Goal: Find contact information: Find contact information

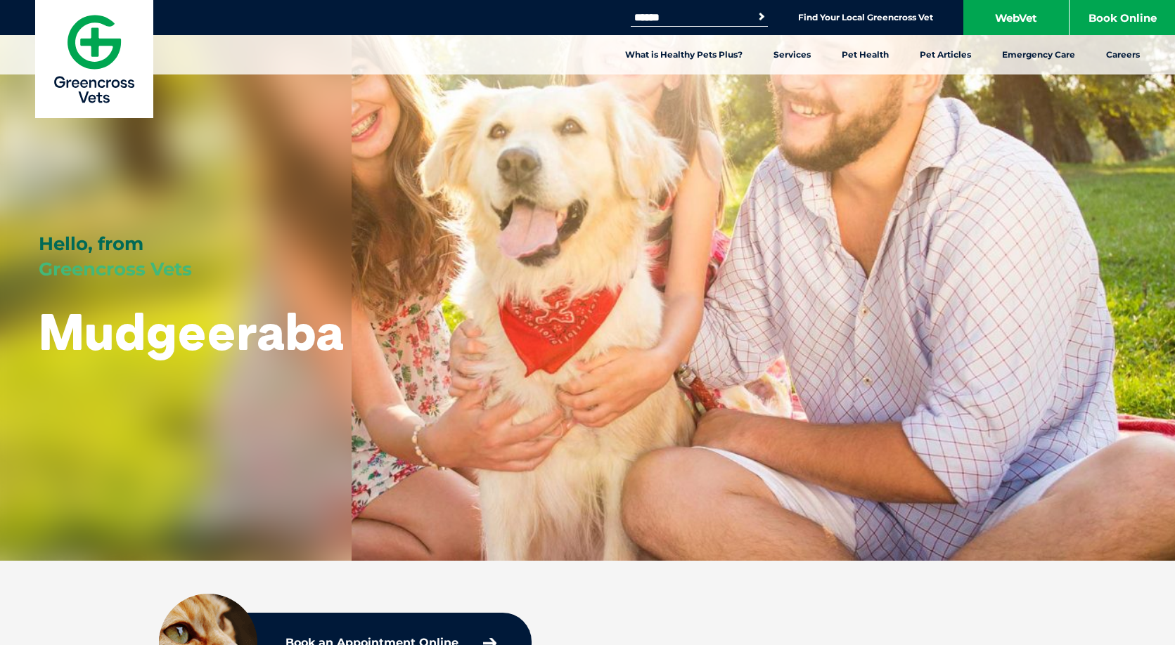
click at [87, 49] on img at bounding box center [94, 59] width 118 height 118
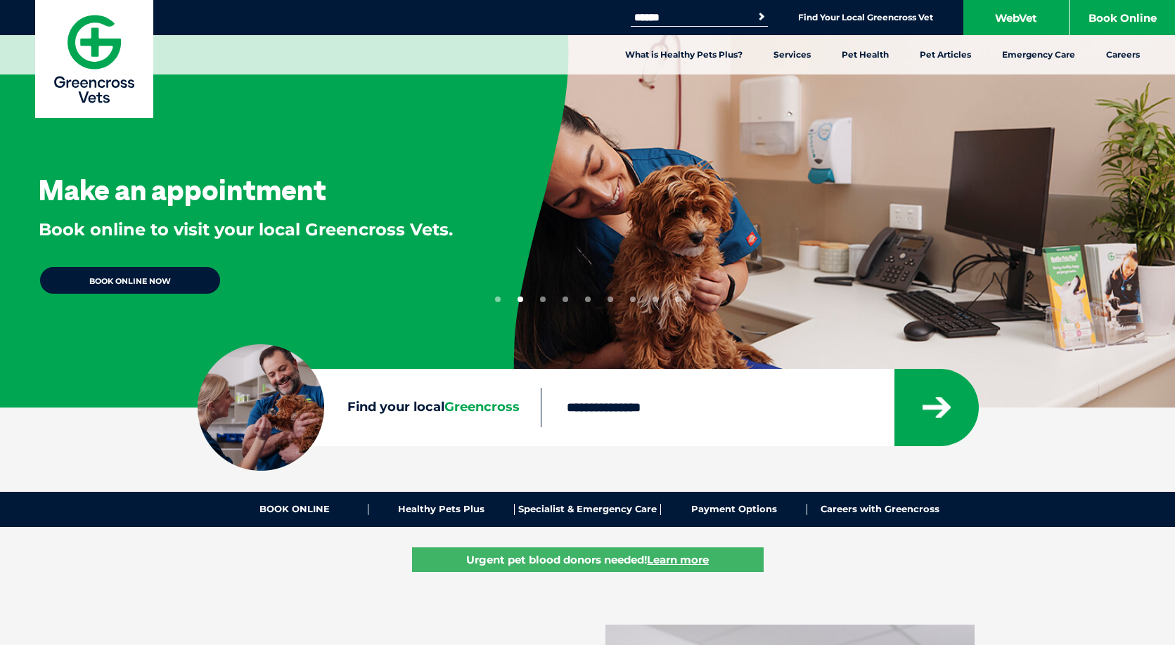
click at [633, 401] on input "Find your local Greencross" at bounding box center [717, 407] width 353 height 39
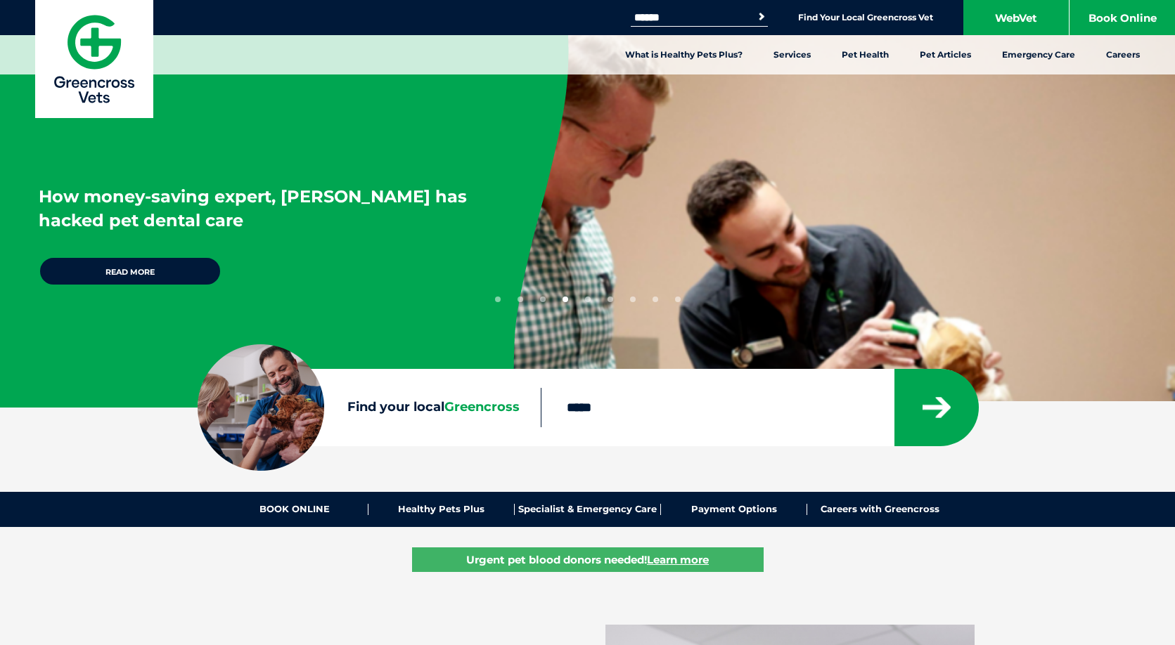
type input "*****"
click at [894, 369] on button "submit" at bounding box center [936, 407] width 84 height 77
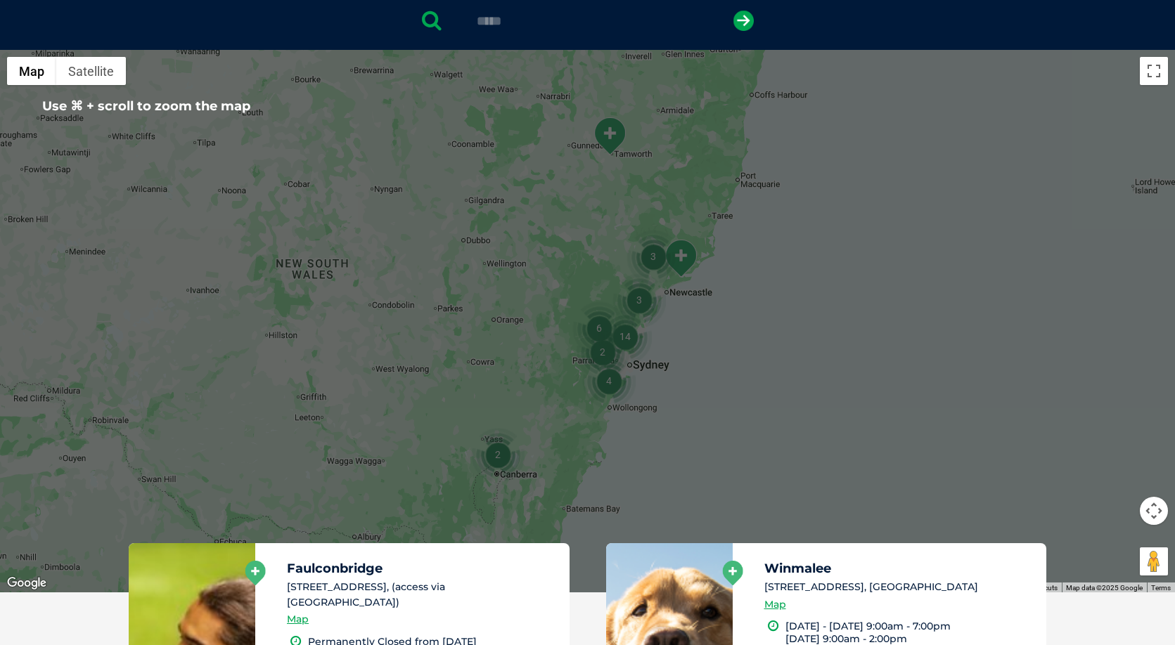
scroll to position [31, 0]
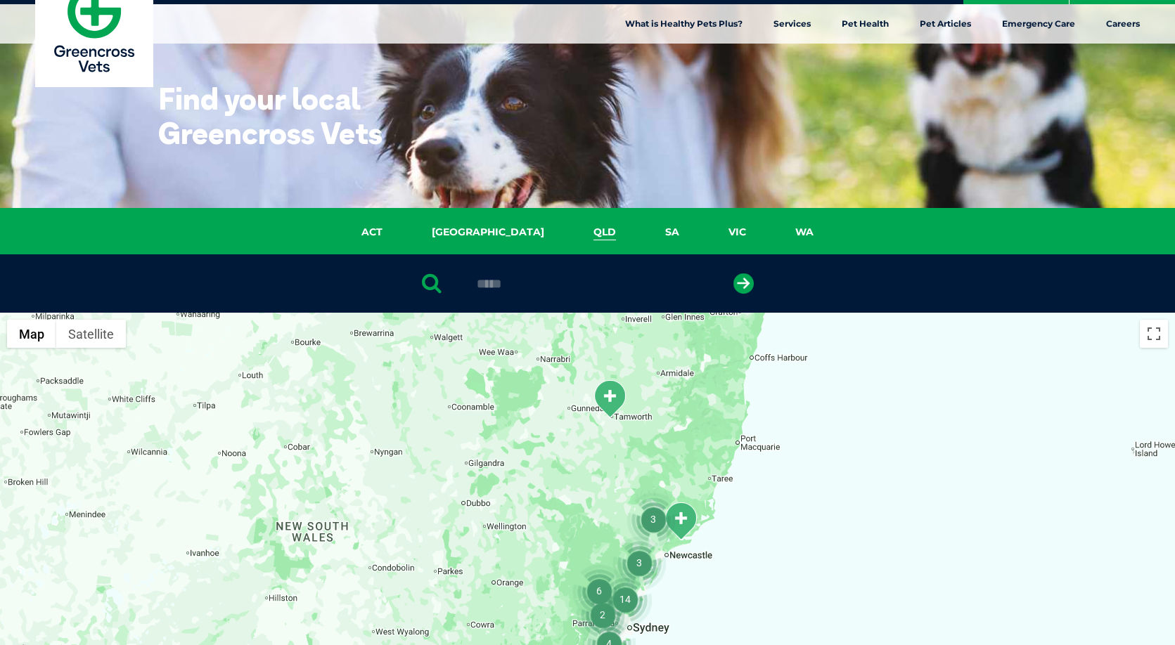
click at [569, 236] on link "QLD" at bounding box center [605, 232] width 72 height 16
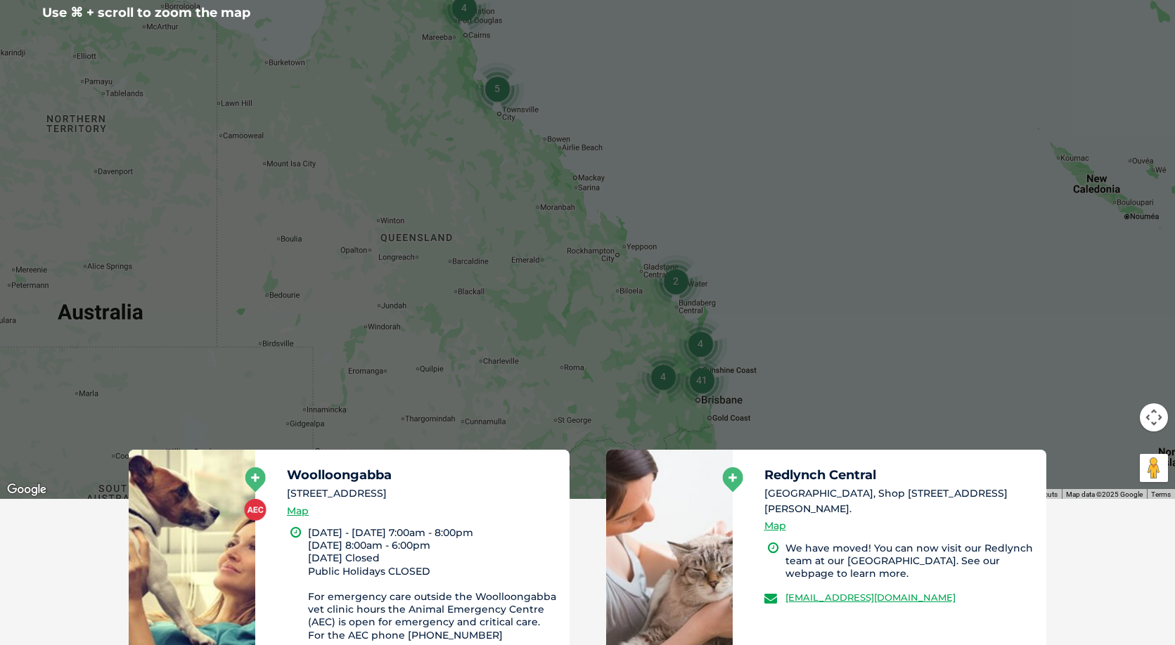
scroll to position [389, 0]
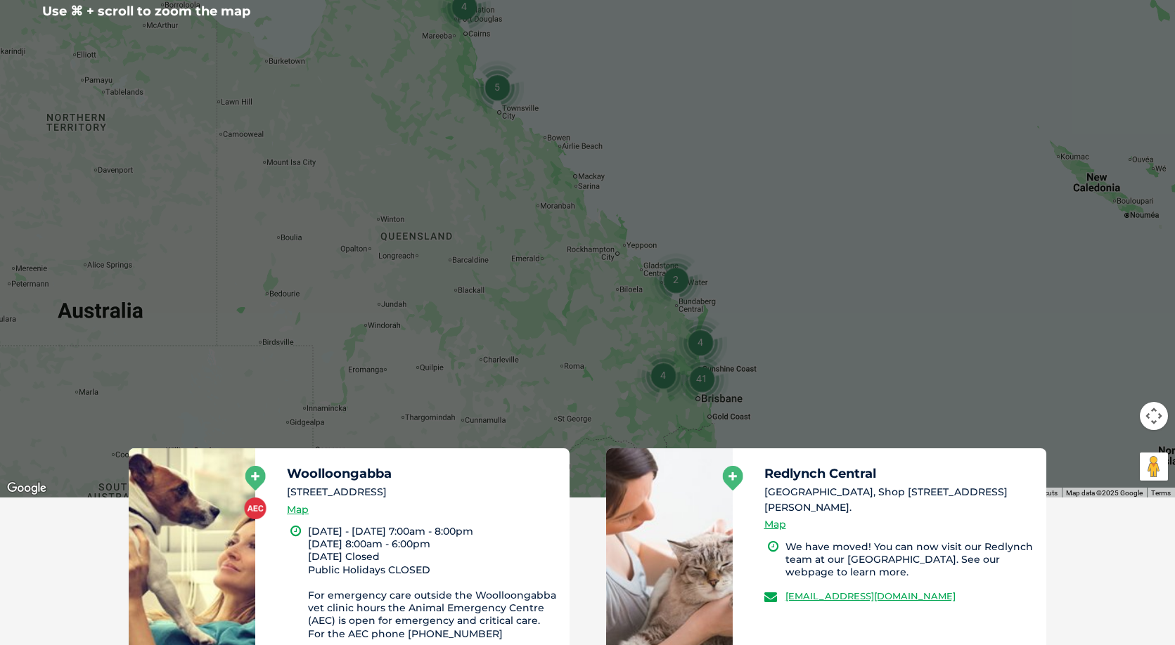
click at [709, 420] on div at bounding box center [587, 226] width 1175 height 543
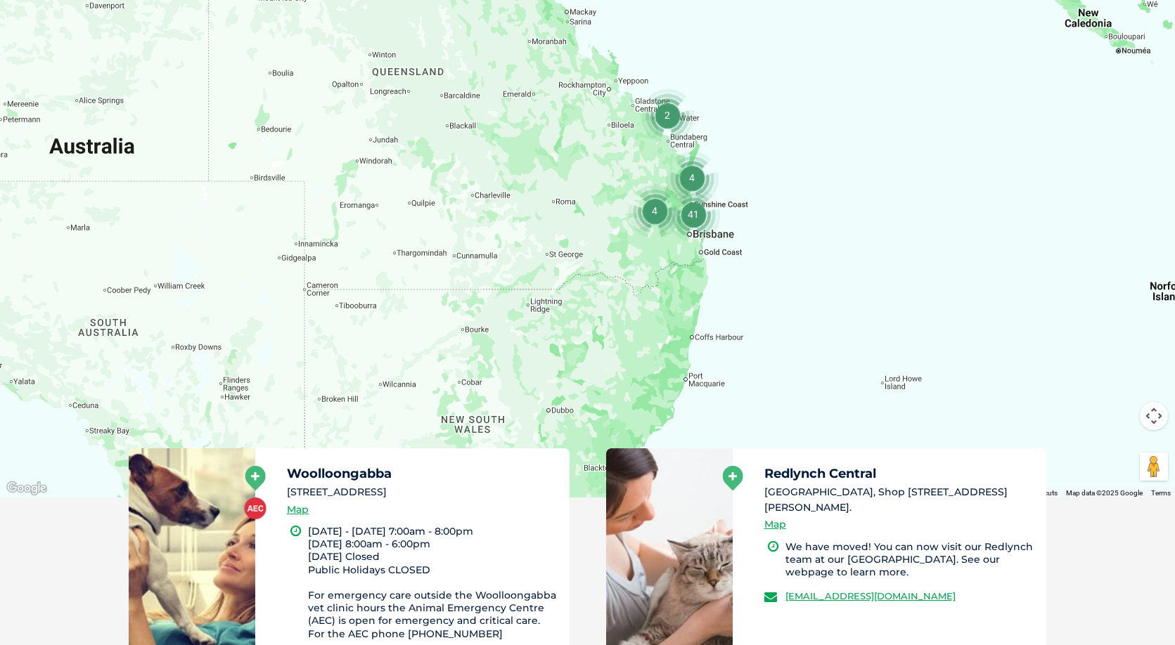
drag, startPoint x: 709, startPoint y: 420, endPoint x: 701, endPoint y: 246, distance: 174.6
click at [701, 246] on div at bounding box center [587, 226] width 1175 height 543
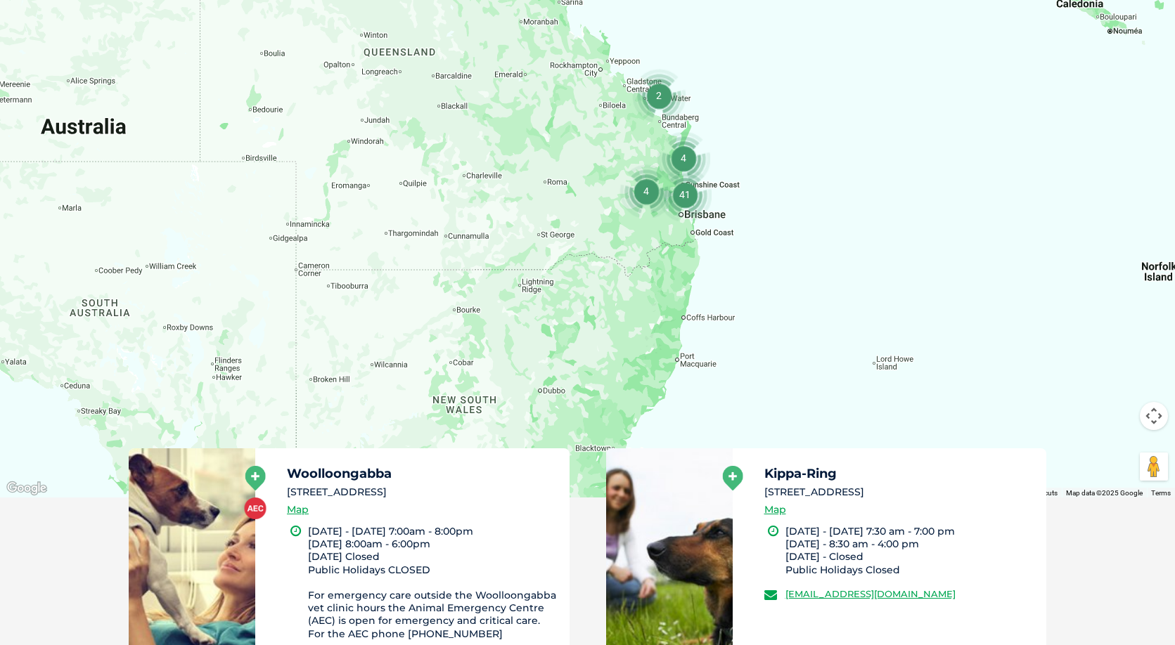
drag, startPoint x: 700, startPoint y: 266, endPoint x: 678, endPoint y: 245, distance: 30.3
click at [678, 245] on div at bounding box center [587, 226] width 1175 height 543
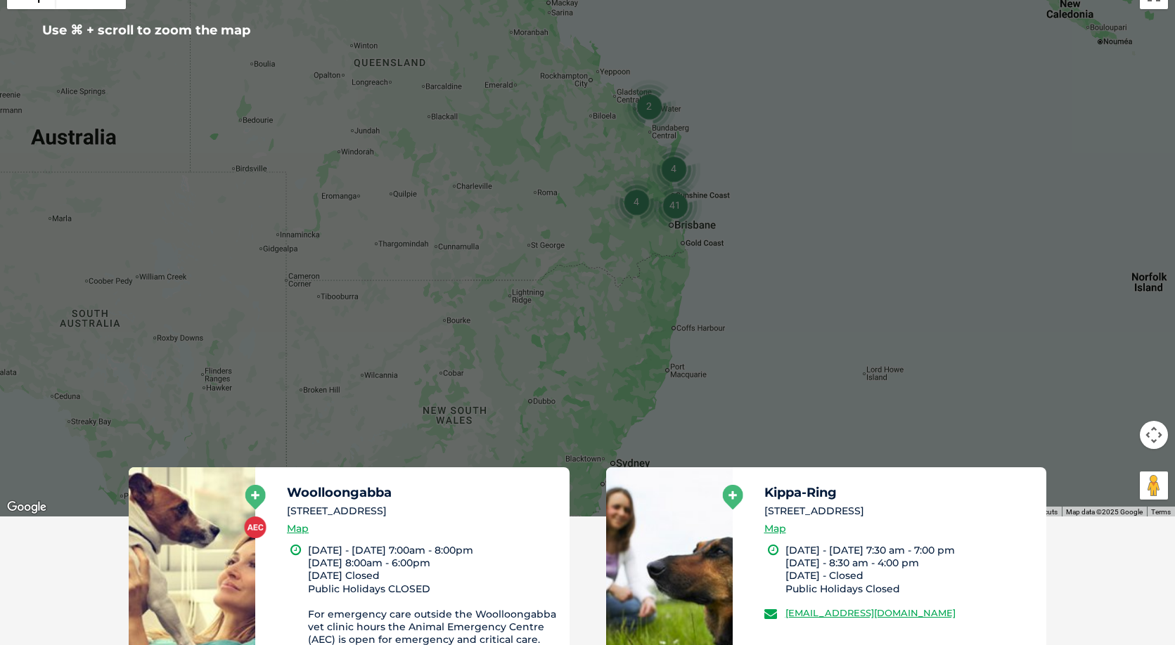
scroll to position [384, 0]
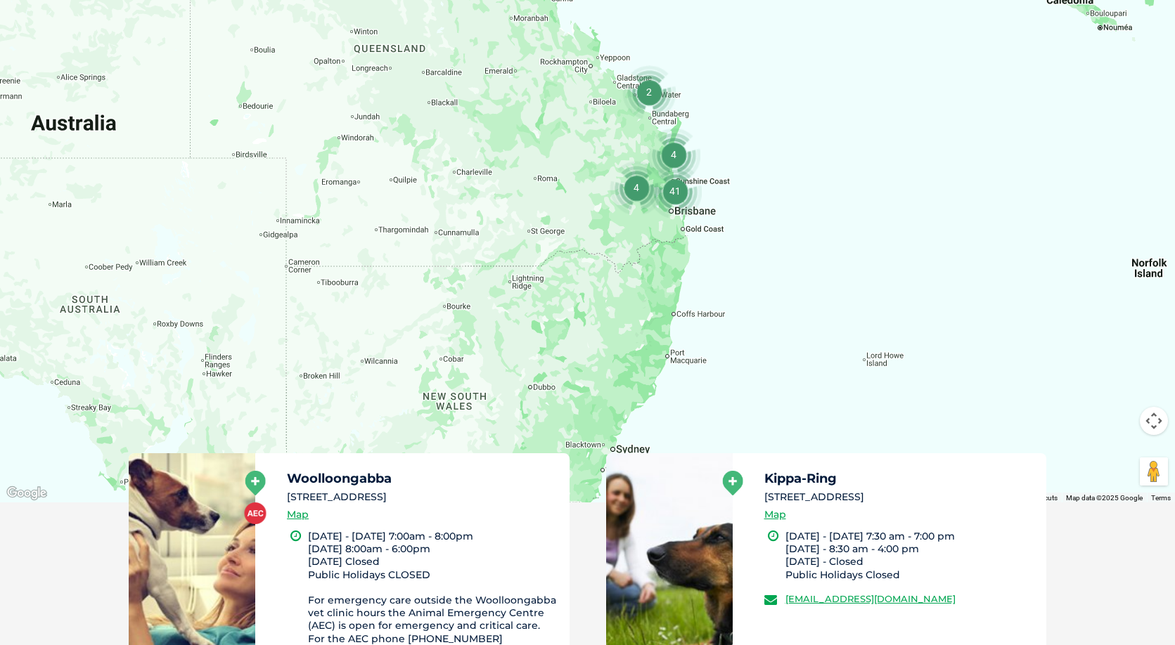
click at [700, 235] on div at bounding box center [587, 231] width 1175 height 543
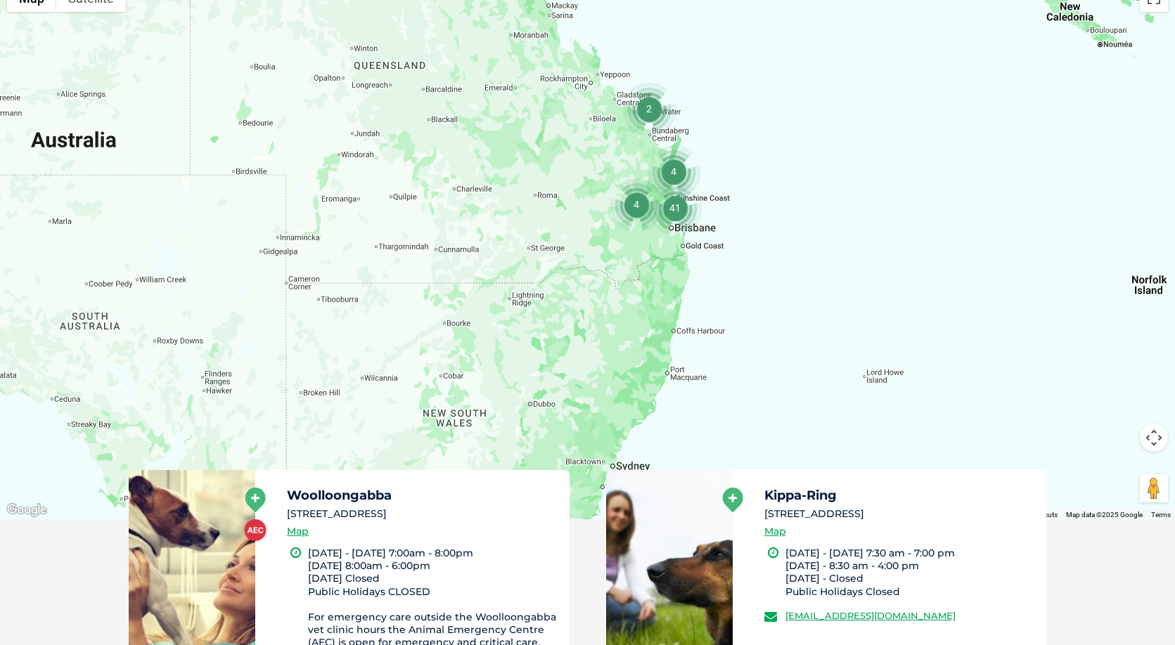
scroll to position [0, 0]
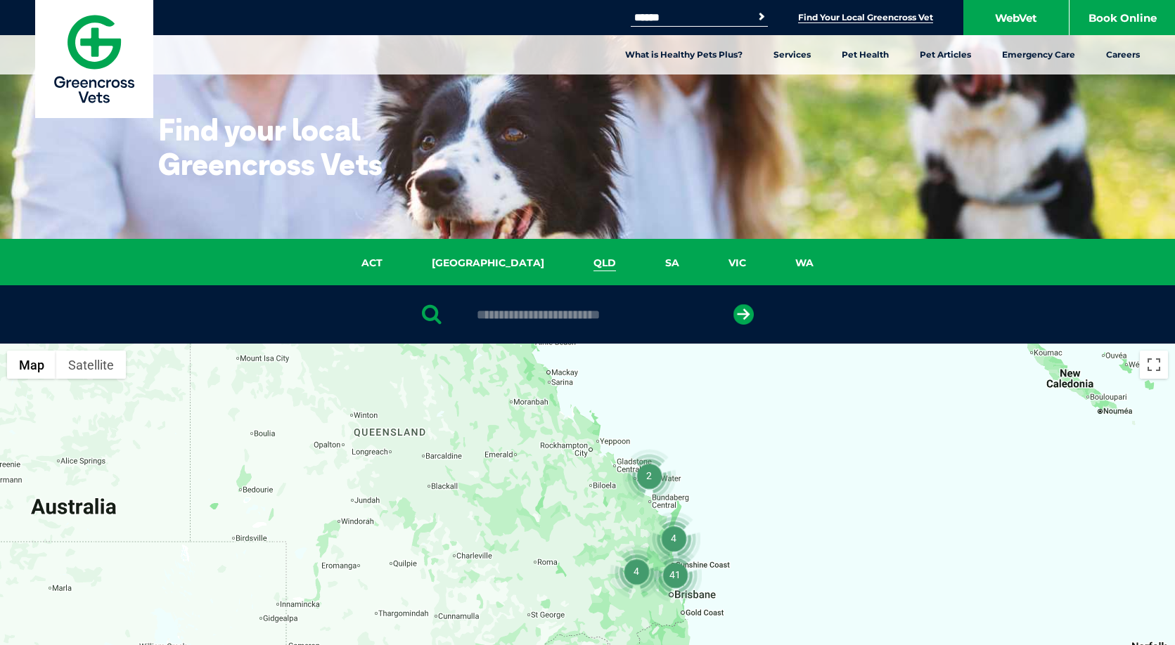
click at [569, 316] on input "text" at bounding box center [588, 315] width 236 height 14
type input "**"
click at [733, 304] on button "submit" at bounding box center [743, 314] width 20 height 20
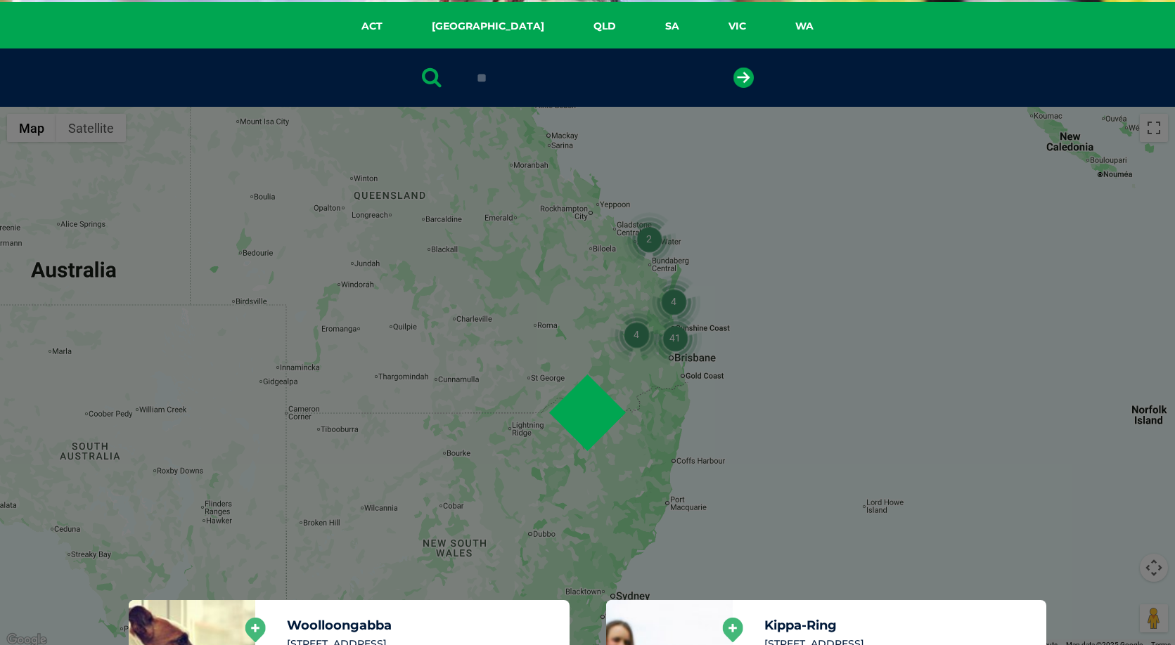
scroll to position [273, 0]
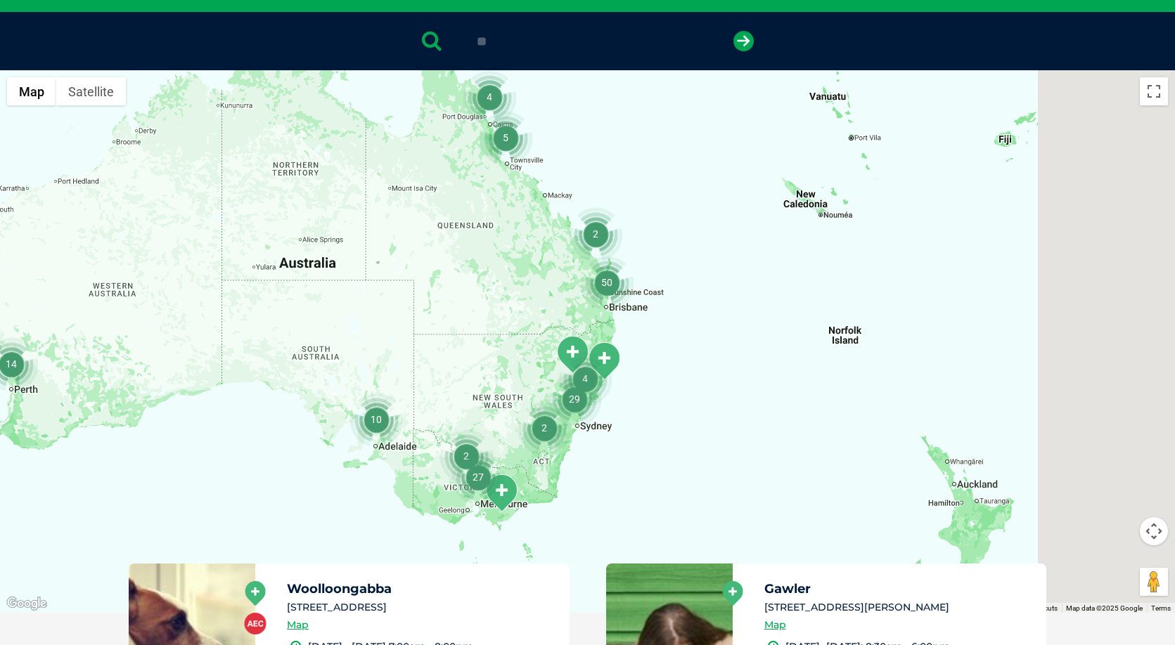
drag, startPoint x: 771, startPoint y: 392, endPoint x: 487, endPoint y: 365, distance: 284.6
click at [487, 365] on div at bounding box center [587, 341] width 1175 height 543
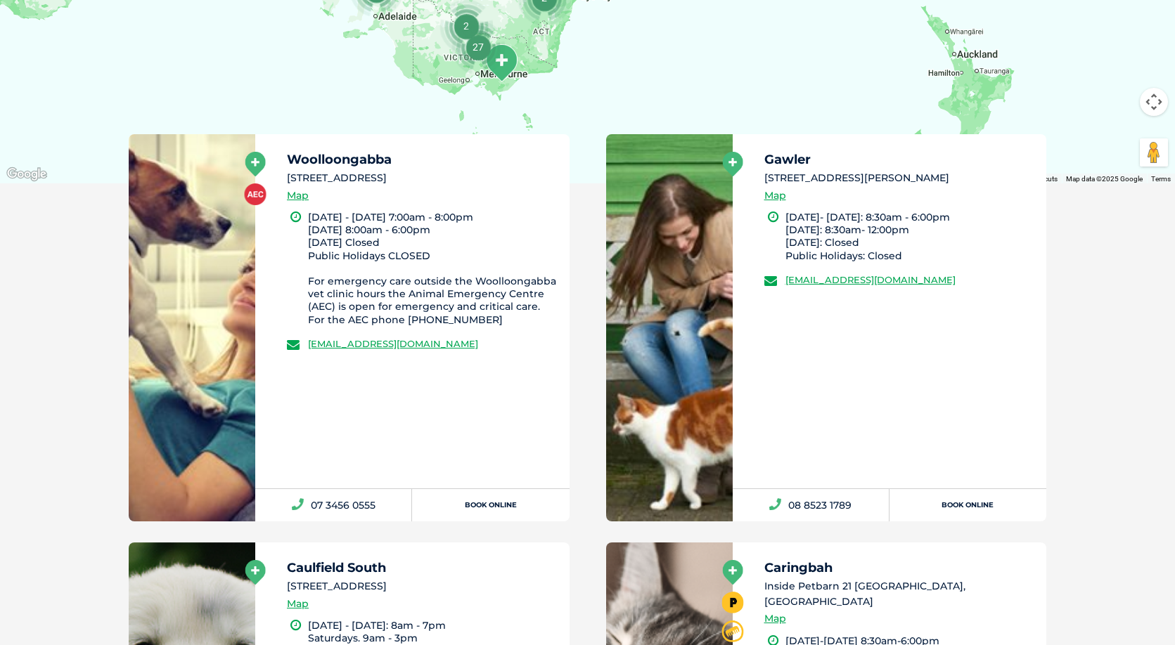
scroll to position [239, 0]
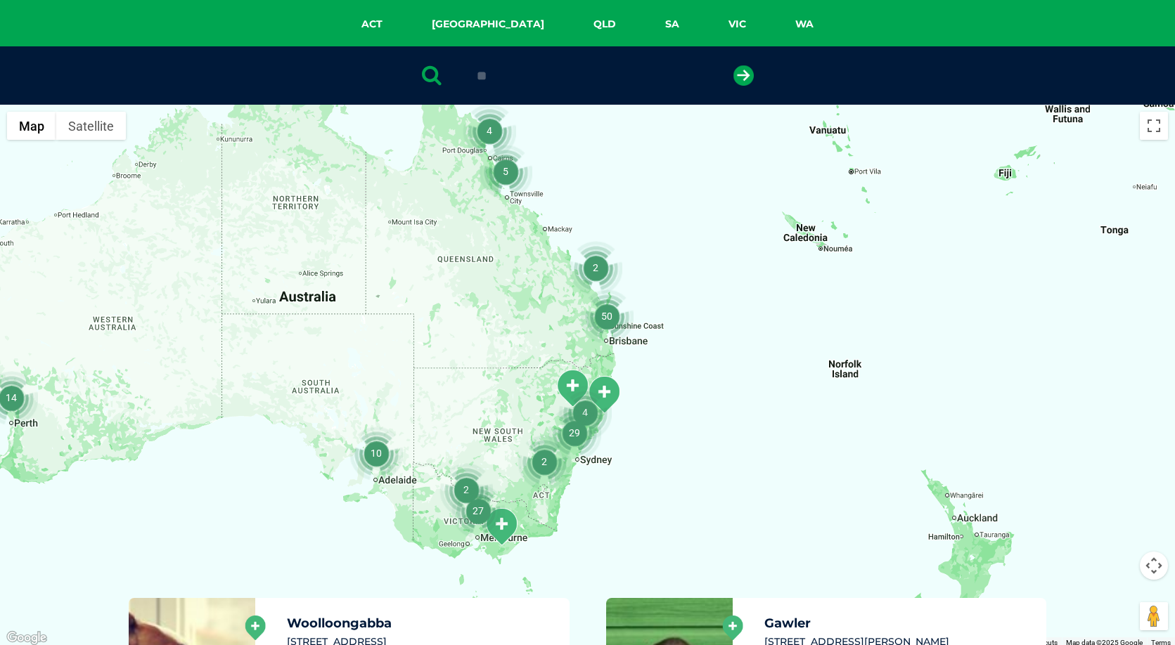
click at [610, 346] on div at bounding box center [587, 376] width 1175 height 543
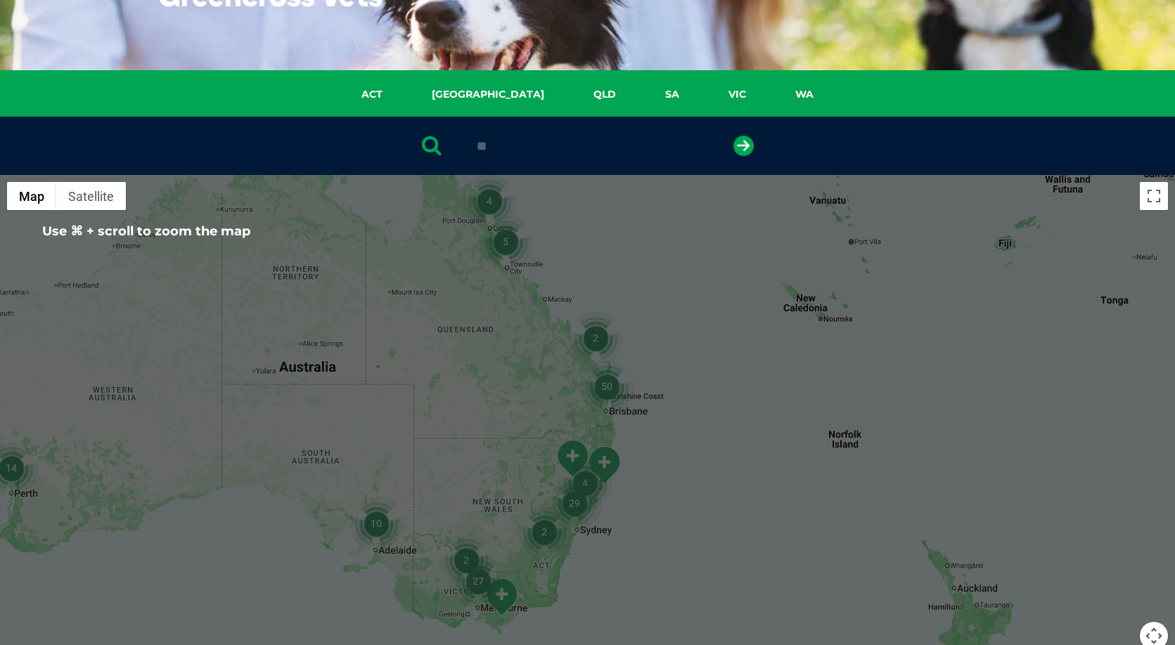
scroll to position [139, 0]
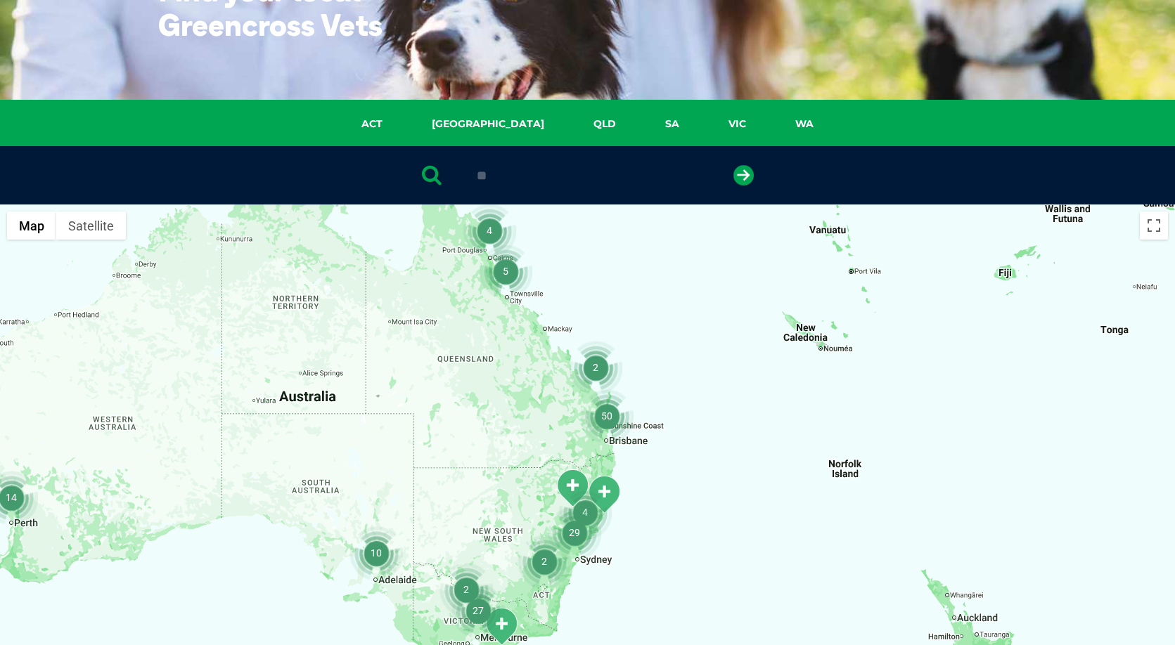
click at [605, 440] on img "50" at bounding box center [606, 415] width 53 height 53
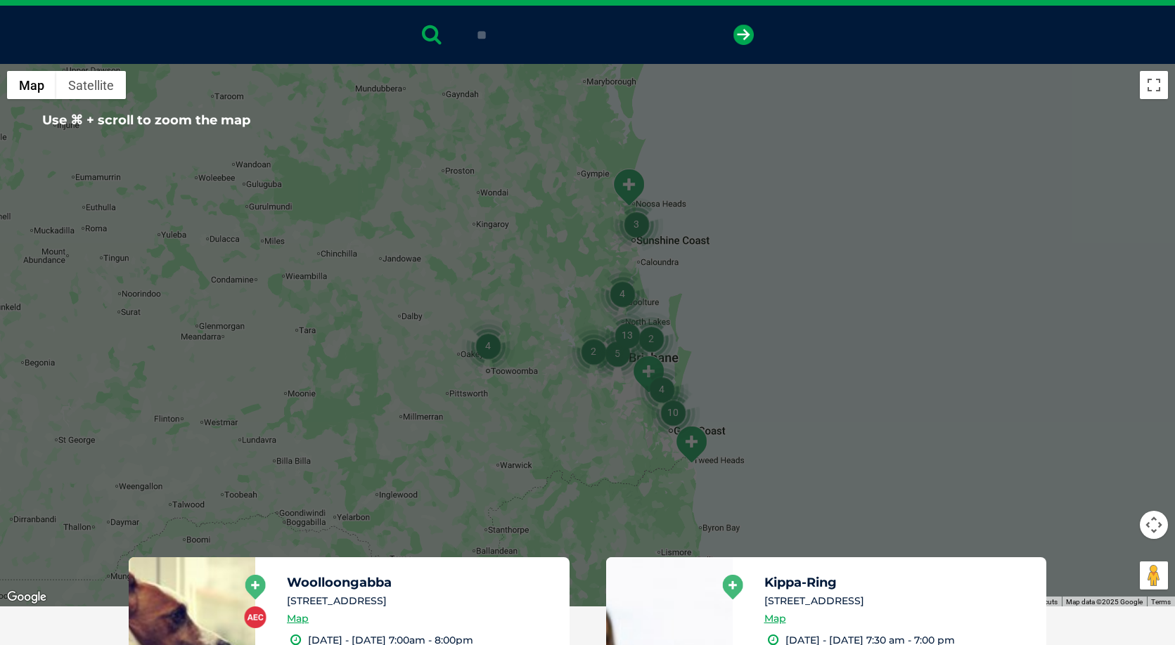
scroll to position [295, 0]
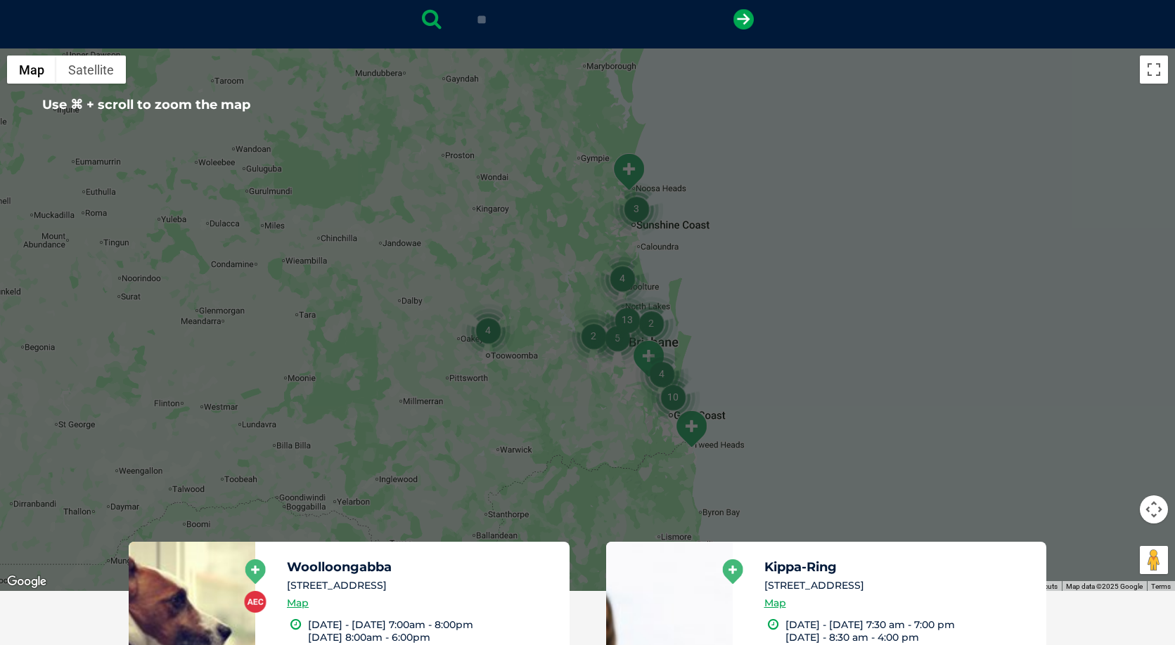
click at [672, 399] on img "10" at bounding box center [672, 397] width 53 height 53
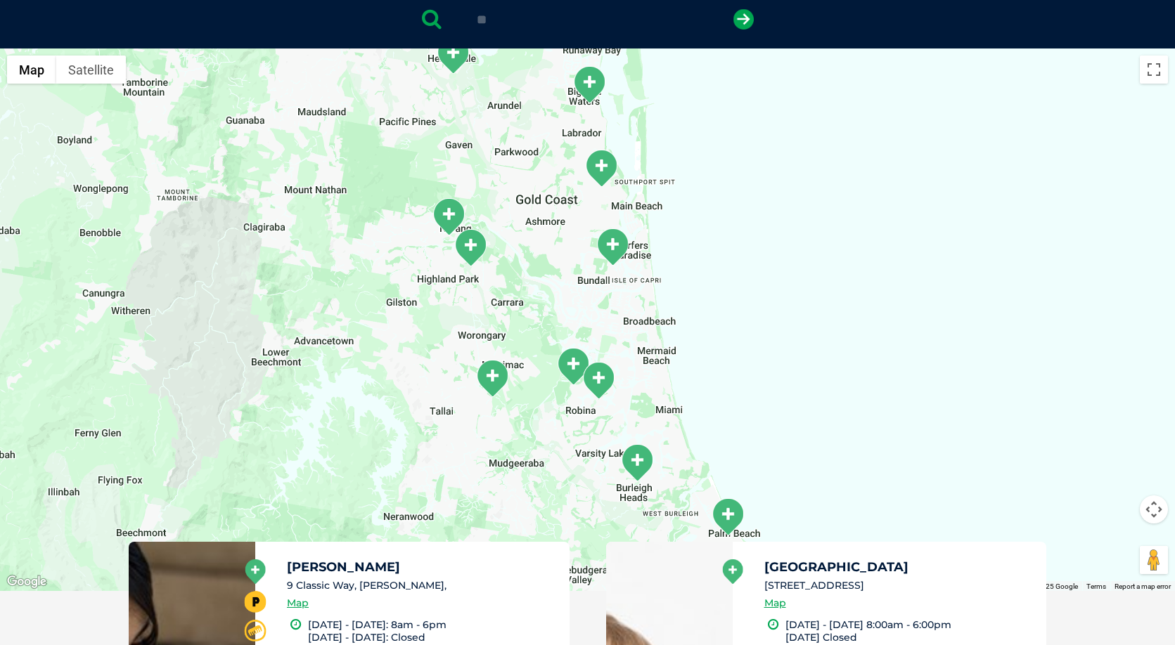
click at [522, 469] on div "To navigate, press the arrow keys." at bounding box center [587, 320] width 1175 height 543
click at [515, 458] on div "To navigate, press the arrow keys." at bounding box center [587, 320] width 1175 height 543
click at [555, 468] on div "To navigate, press the arrow keys." at bounding box center [587, 320] width 1175 height 543
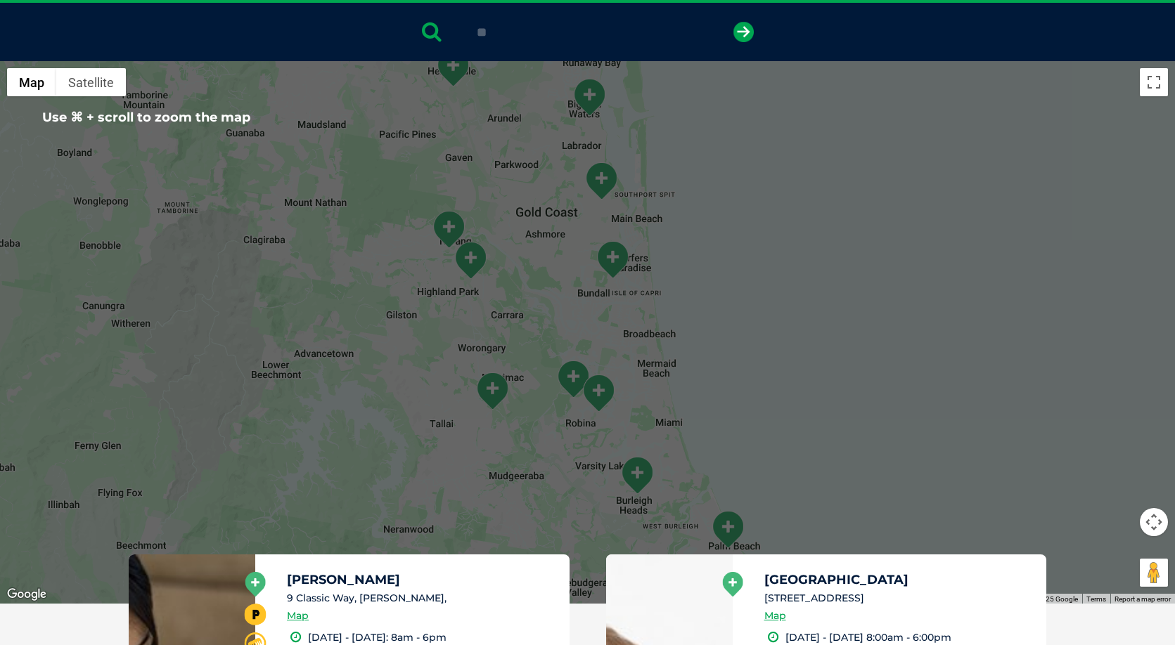
scroll to position [491, 0]
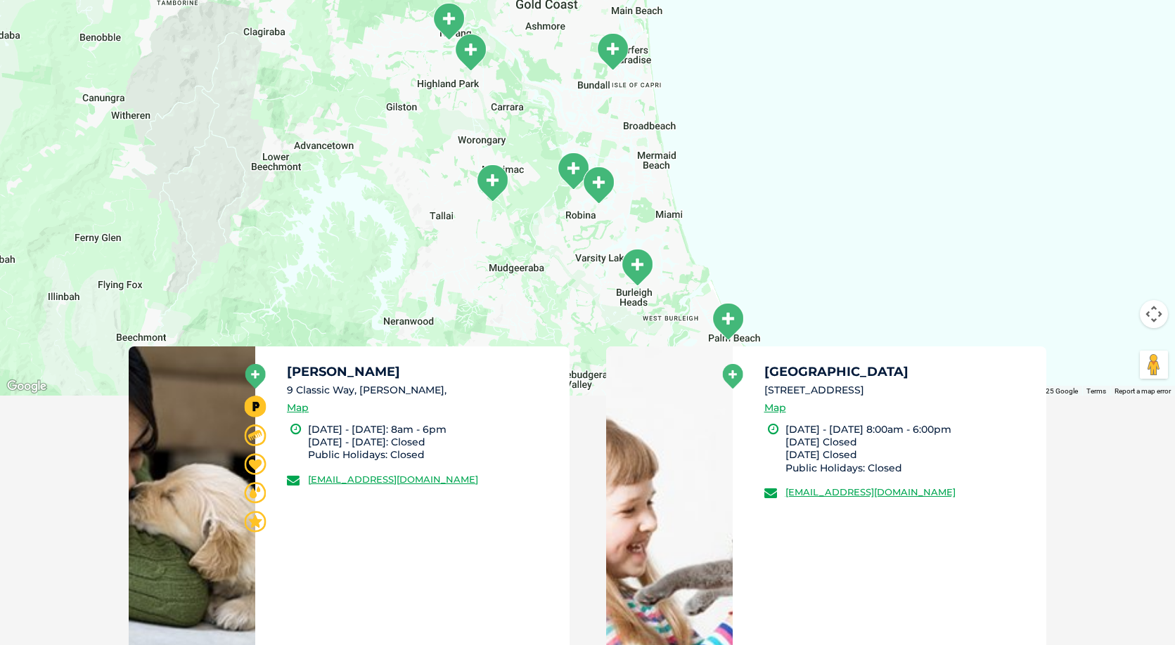
click at [539, 273] on div "To navigate, press the arrow keys." at bounding box center [587, 124] width 1175 height 543
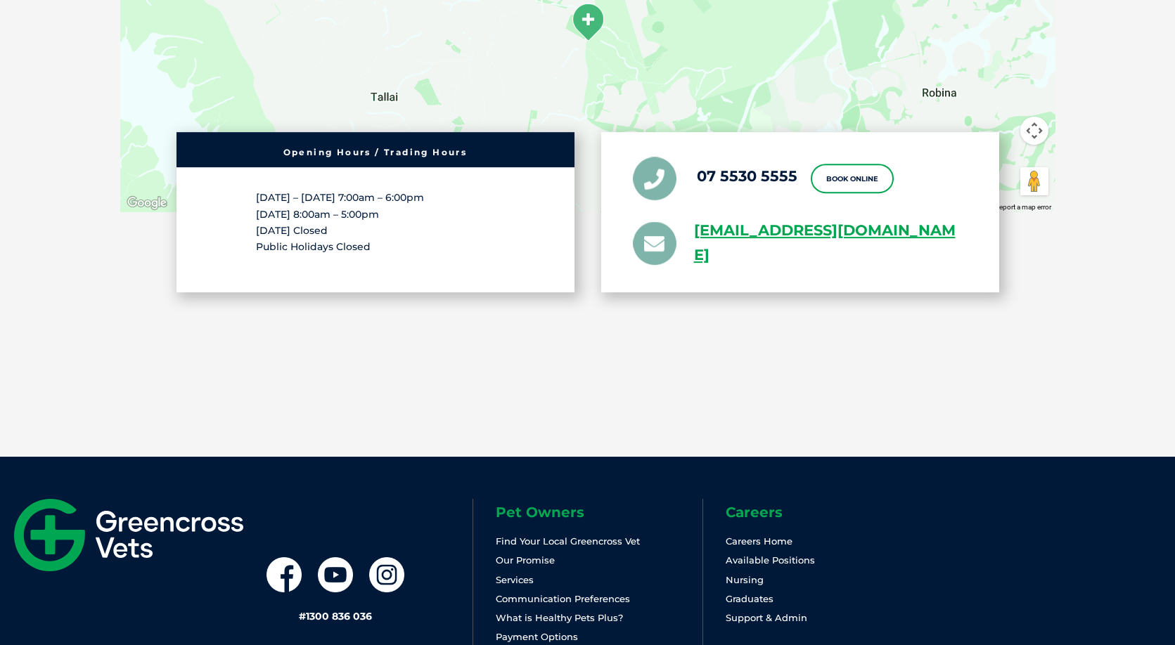
scroll to position [2699, 0]
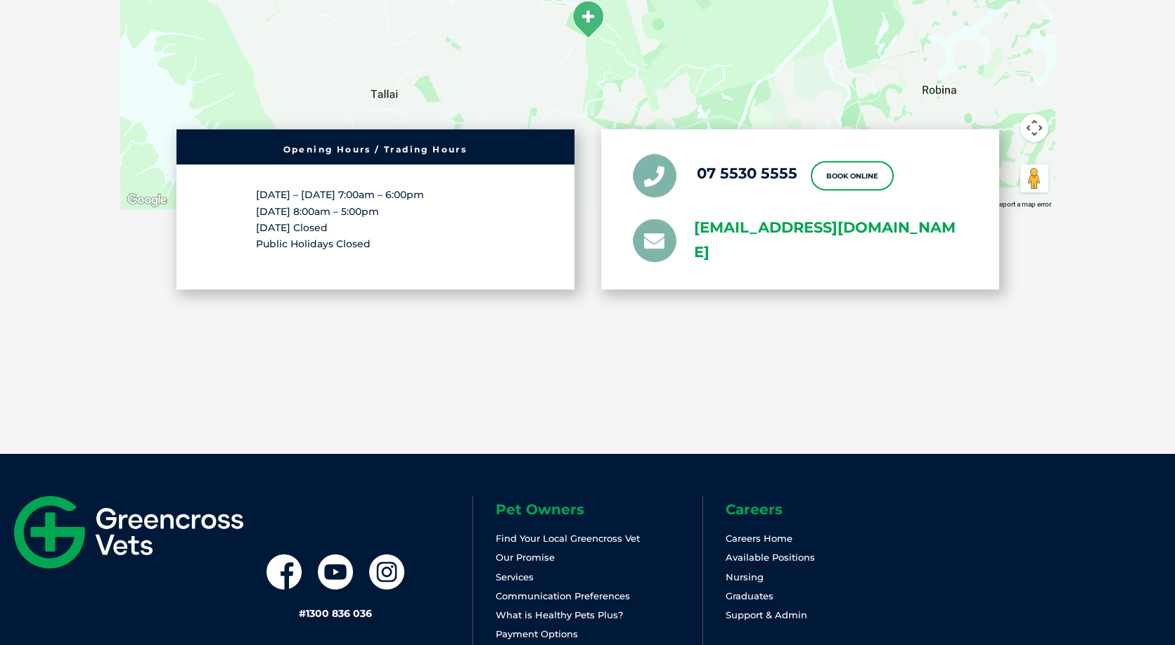
click at [887, 231] on link "[EMAIL_ADDRESS][DOMAIN_NAME]" at bounding box center [830, 240] width 273 height 49
drag, startPoint x: 823, startPoint y: 228, endPoint x: 811, endPoint y: 228, distance: 12.0
click at [811, 228] on link "[EMAIL_ADDRESS][DOMAIN_NAME]" at bounding box center [830, 240] width 273 height 49
